Goal: Task Accomplishment & Management: Use online tool/utility

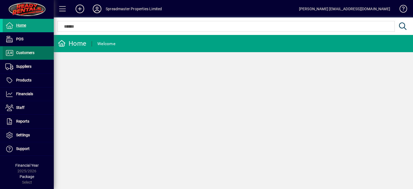
click at [30, 54] on span "Customers" at bounding box center [25, 53] width 18 height 4
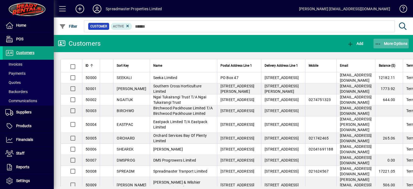
click at [391, 43] on span "More Options" at bounding box center [391, 43] width 33 height 4
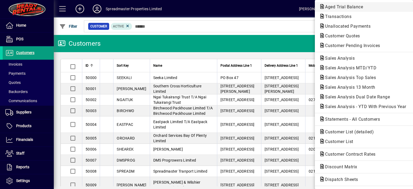
click at [325, 6] on span "Aged Trial Balance" at bounding box center [342, 6] width 46 height 5
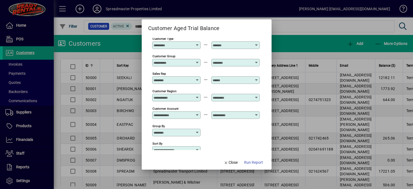
scroll to position [40, 0]
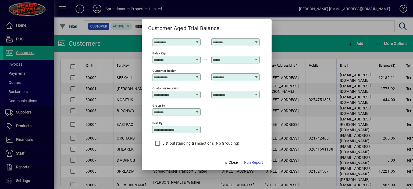
click at [197, 129] on icon at bounding box center [197, 129] width 4 height 4
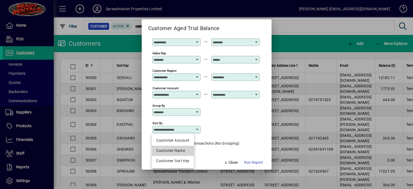
click at [180, 149] on div "Customer Name" at bounding box center [172, 151] width 33 height 6
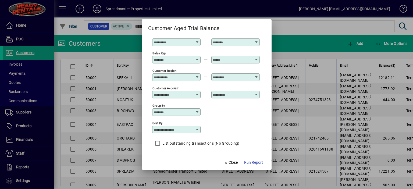
type input "**********"
click at [252, 163] on span "Run Report" at bounding box center [253, 163] width 19 height 6
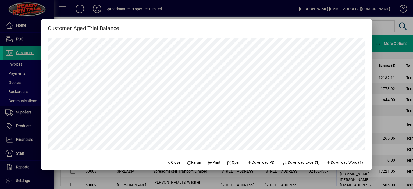
scroll to position [0, 0]
click at [172, 161] on span "Close" at bounding box center [173, 163] width 14 height 6
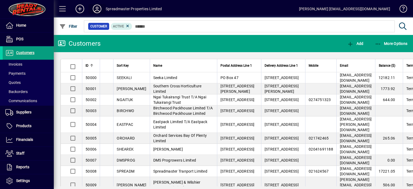
click at [96, 10] on icon at bounding box center [97, 9] width 11 height 9
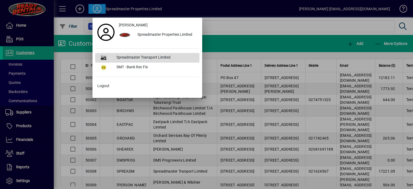
click at [138, 57] on div "Spreadmaster Transport Limited" at bounding box center [155, 58] width 87 height 10
